Goal: Task Accomplishment & Management: Complete application form

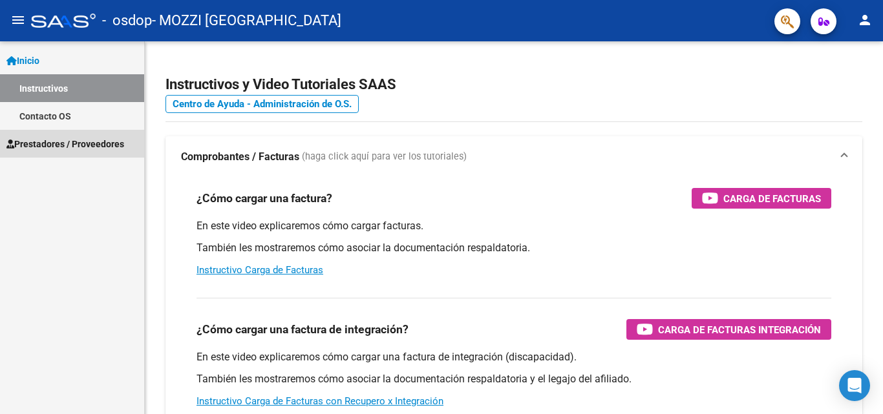
click at [61, 141] on span "Prestadores / Proveedores" at bounding box center [65, 144] width 118 height 14
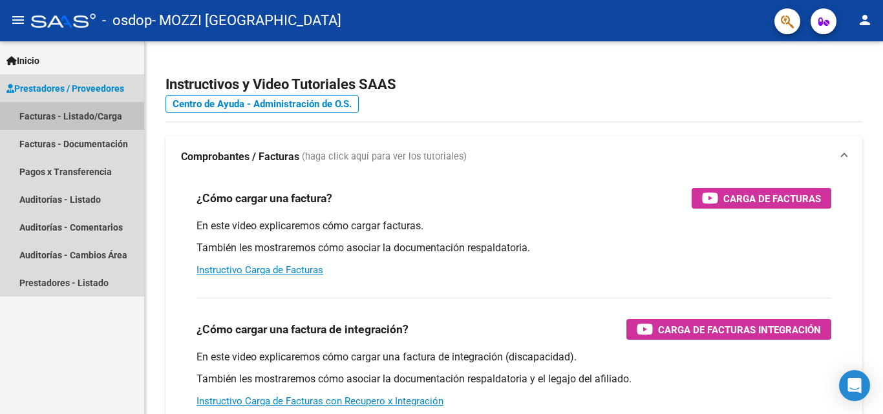
click at [58, 119] on link "Facturas - Listado/Carga" at bounding box center [72, 116] width 144 height 28
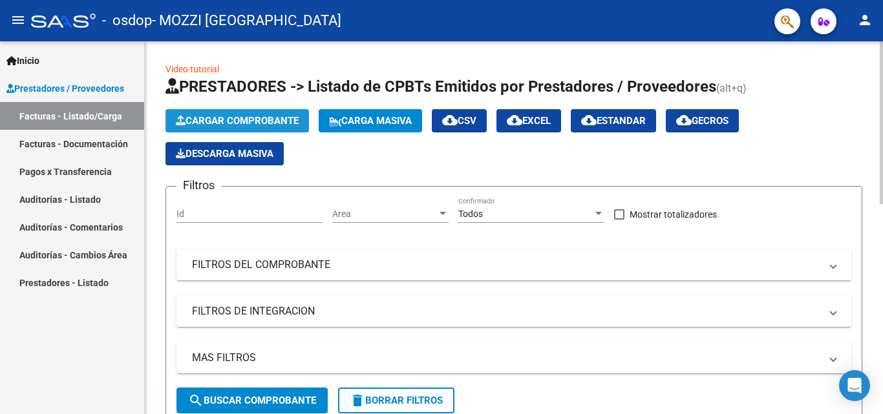
click at [230, 116] on span "Cargar Comprobante" at bounding box center [237, 121] width 123 height 12
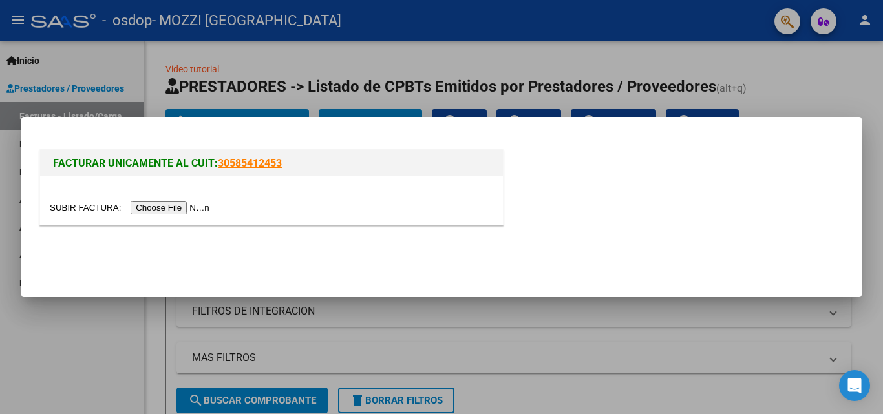
click at [181, 206] on input "file" at bounding box center [132, 208] width 164 height 14
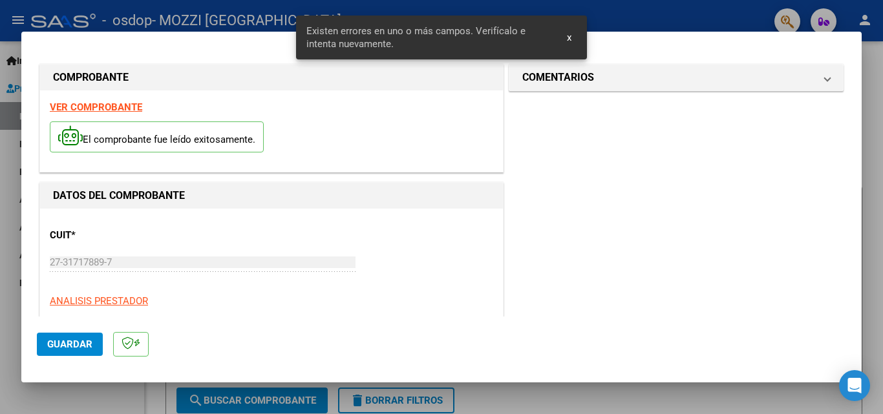
scroll to position [292, 0]
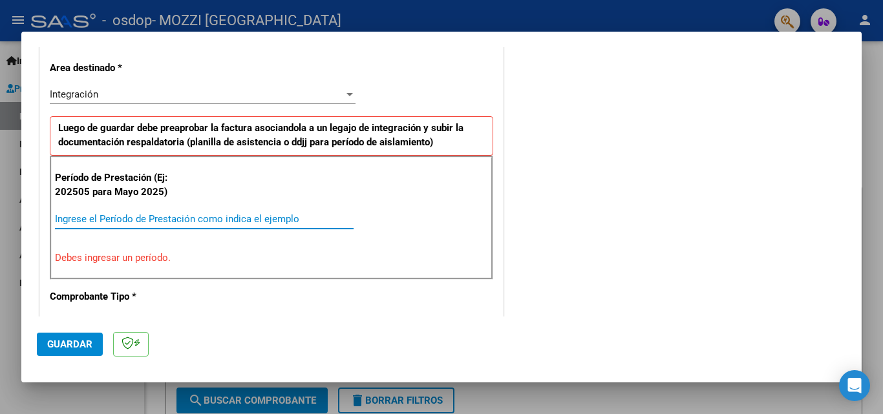
click at [209, 217] on input "Ingrese el Período de Prestación como indica el ejemplo" at bounding box center [204, 219] width 299 height 12
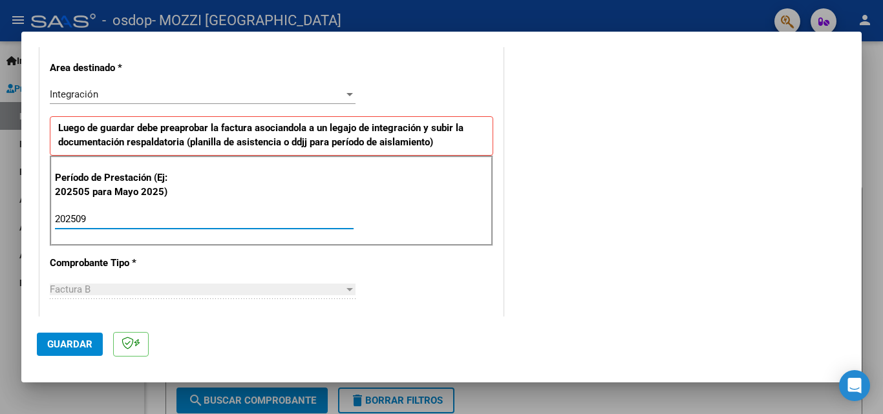
type input "202509"
click at [269, 286] on div "Factura B" at bounding box center [197, 290] width 294 height 12
click at [274, 291] on div "Factura B" at bounding box center [197, 290] width 294 height 12
click at [73, 339] on span "Guardar" at bounding box center [69, 345] width 45 height 12
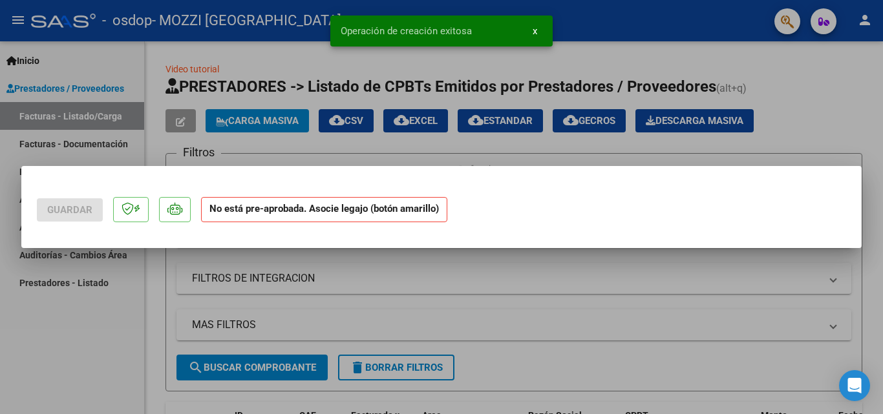
scroll to position [0, 0]
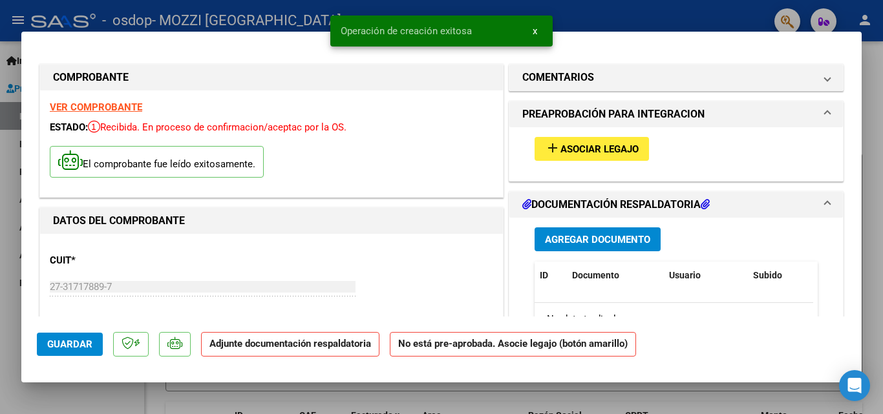
click at [591, 145] on span "Asociar Legajo" at bounding box center [600, 150] width 78 height 12
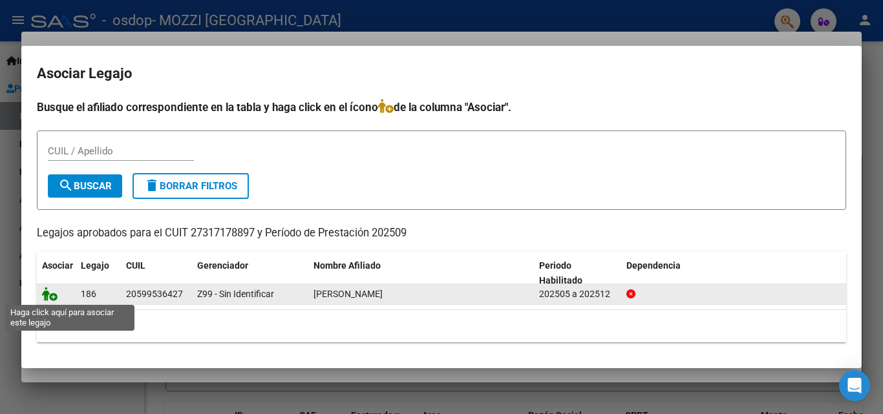
click at [50, 295] on icon at bounding box center [50, 294] width 16 height 14
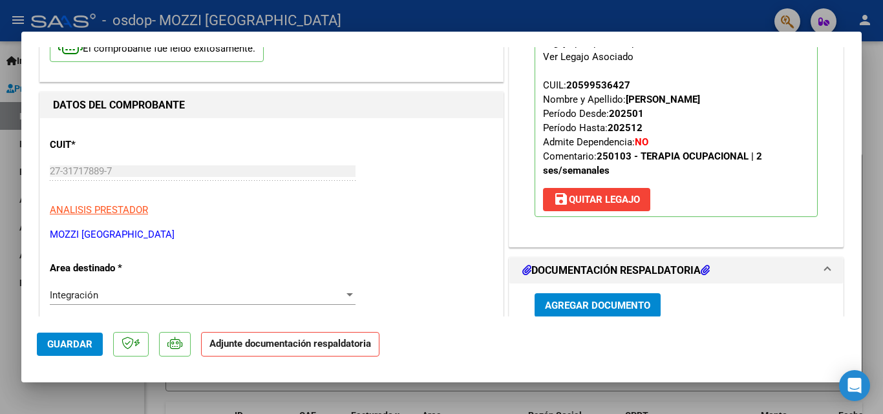
scroll to position [179, 0]
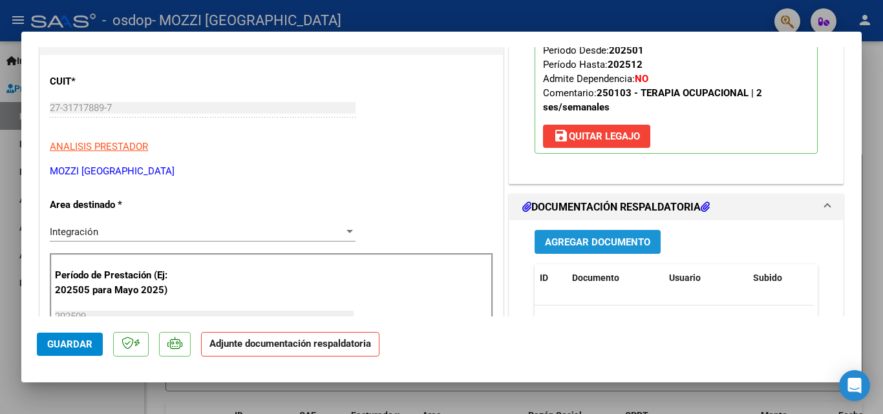
click at [612, 239] on span "Agregar Documento" at bounding box center [597, 243] width 105 height 12
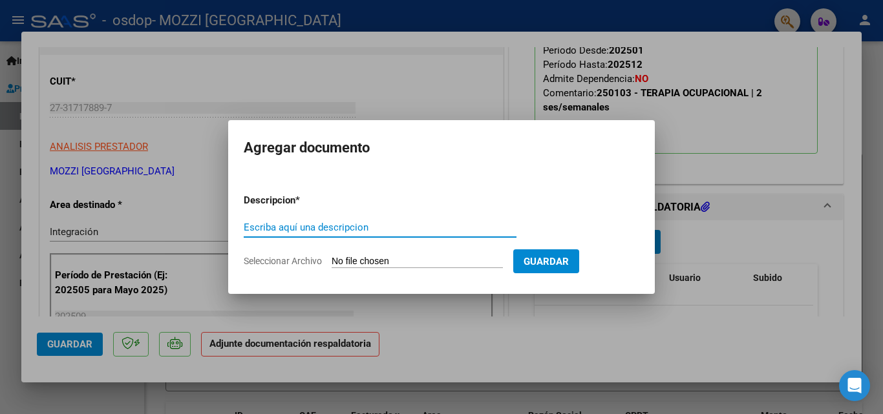
click at [347, 230] on input "Escriba aquí una descripcion" at bounding box center [380, 228] width 273 height 12
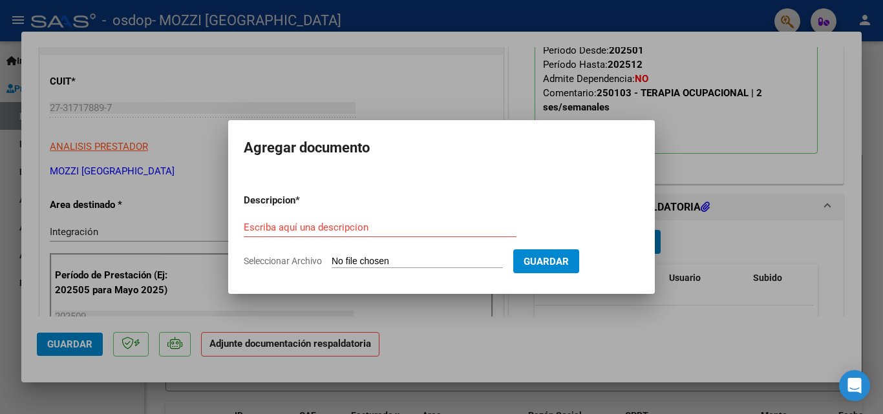
click at [290, 264] on span "Seleccionar Archivo" at bounding box center [283, 261] width 78 height 10
click at [332, 264] on input "Seleccionar Archivo" at bounding box center [417, 262] width 171 height 12
click at [290, 264] on span "Seleccionar Archivo" at bounding box center [283, 261] width 78 height 10
click at [332, 264] on input "Seleccionar Archivo" at bounding box center [417, 262] width 171 height 12
type input "C:\fakepath\asistencia salvi.pdf"
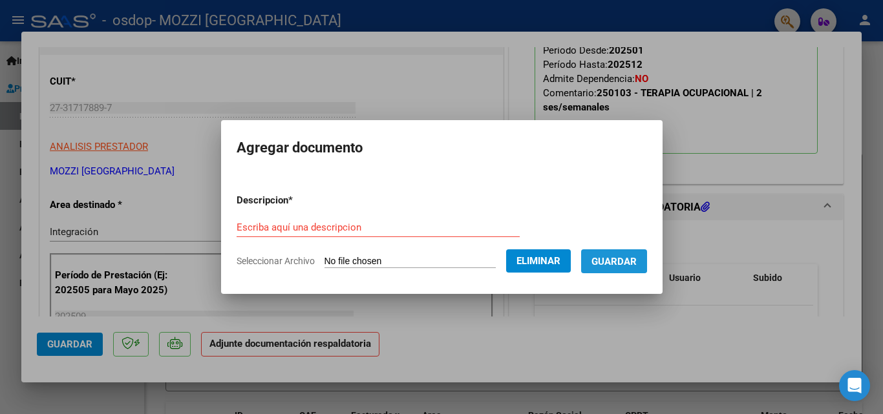
click at [616, 257] on span "Guardar" at bounding box center [614, 262] width 45 height 12
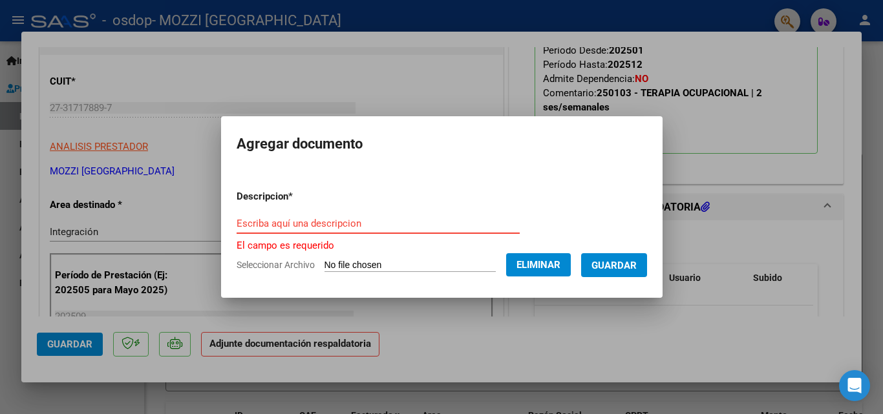
click at [270, 224] on input "Escriba aquí una descripcion" at bounding box center [378, 224] width 283 height 12
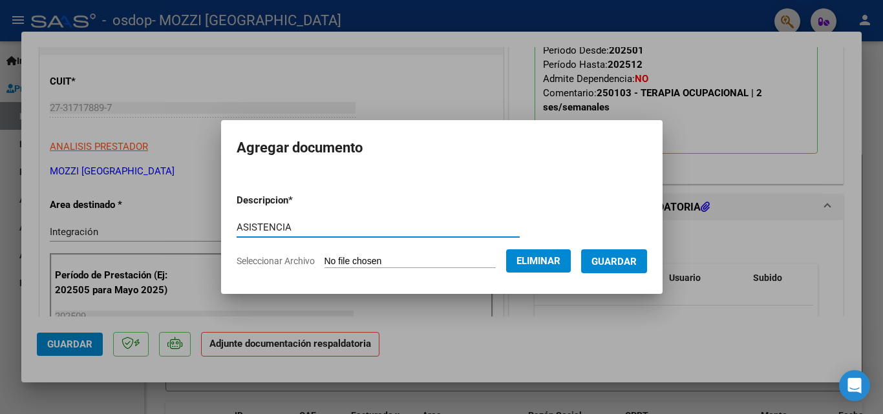
type input "ASISTENCIA"
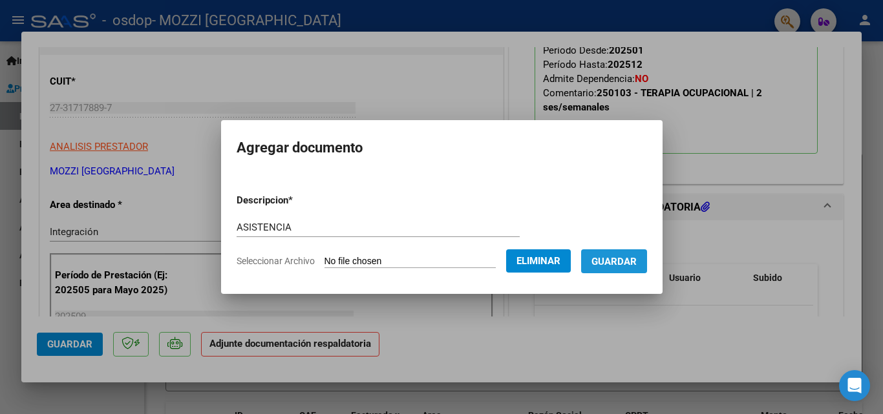
click at [625, 256] on span "Guardar" at bounding box center [614, 262] width 45 height 12
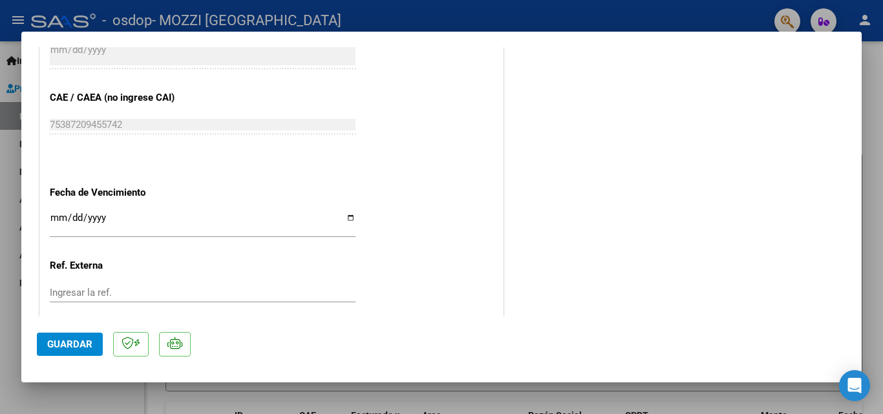
scroll to position [888, 0]
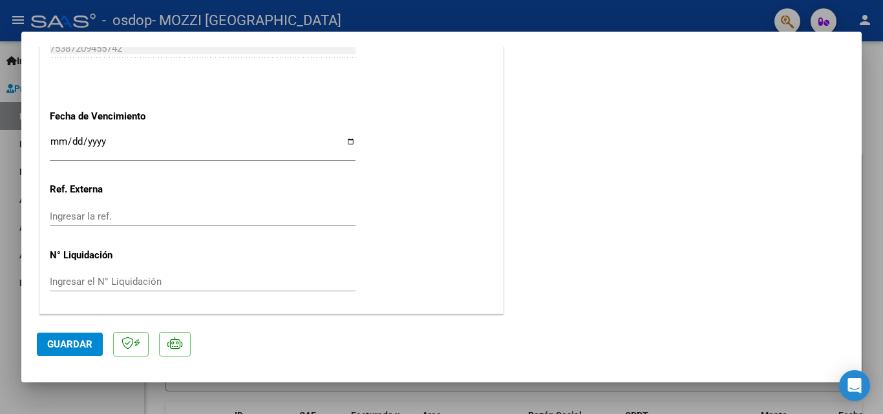
click at [73, 346] on span "Guardar" at bounding box center [69, 345] width 45 height 12
